Goal: Transaction & Acquisition: Purchase product/service

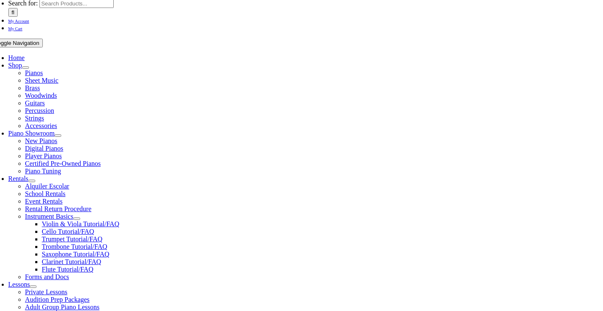
scroll to position [132, 0]
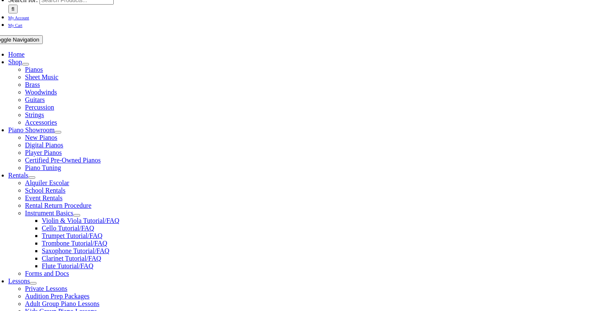
type input "notting"
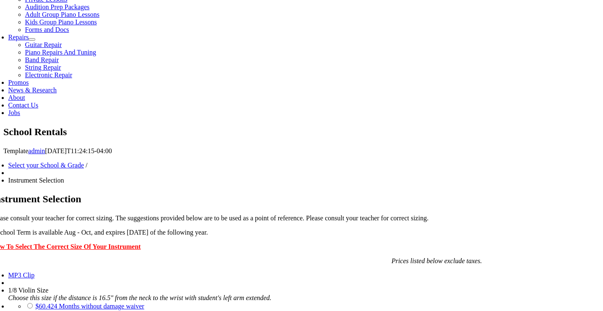
scroll to position [421, 0]
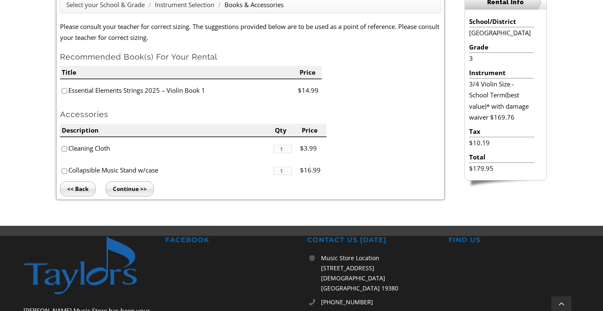
scroll to position [244, 0]
click at [66, 92] on input"] "checkbox" at bounding box center [64, 90] width 5 height 5
checkbox input"] "true"
click at [64, 146] on input"] "checkbox" at bounding box center [64, 148] width 5 height 5
checkbox input"] "true"
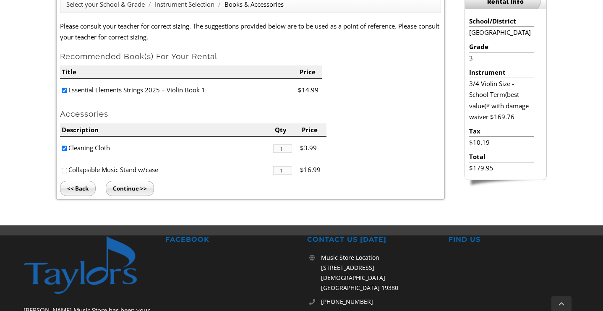
click at [66, 168] on input"] "checkbox" at bounding box center [64, 170] width 5 height 5
checkbox input"] "true"
click at [127, 190] on input "Continue >>" at bounding box center [130, 188] width 48 height 15
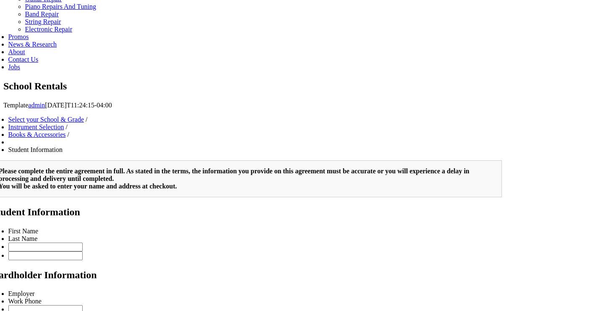
scroll to position [460, 0]
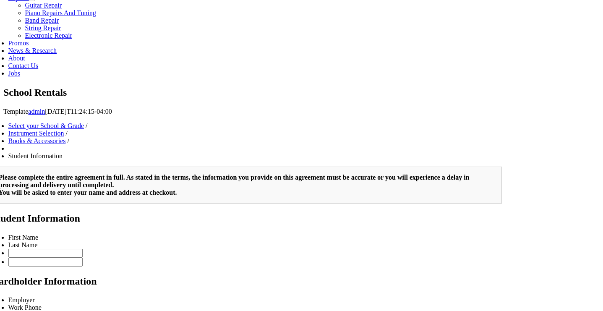
type input "1"
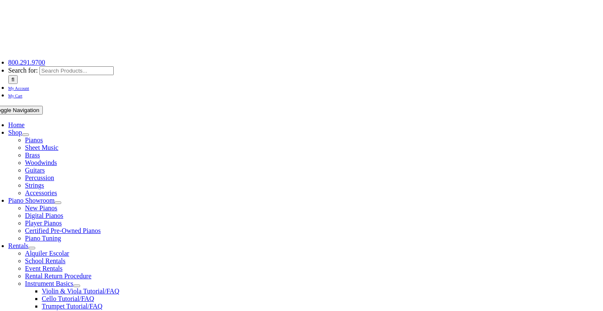
scroll to position [91, 0]
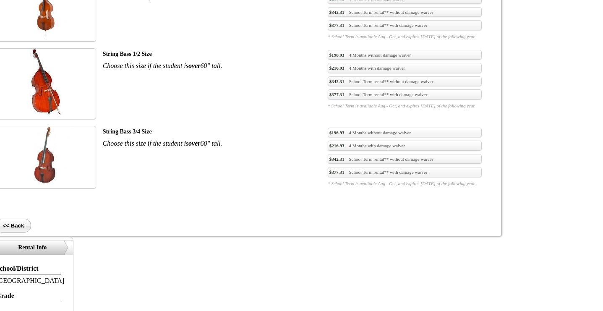
scroll to position [421, 0]
